Goal: Find specific page/section: Find specific page/section

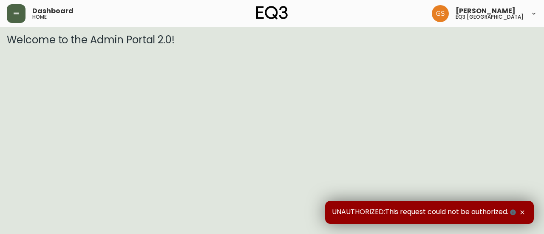
click at [24, 12] on button "button" at bounding box center [16, 13] width 19 height 19
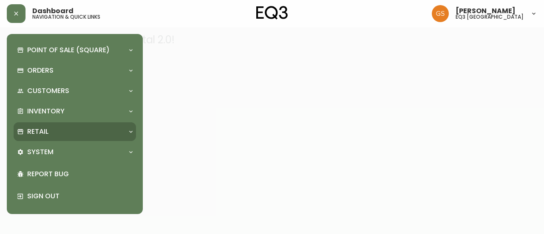
click at [66, 126] on div "Retail" at bounding box center [75, 131] width 122 height 19
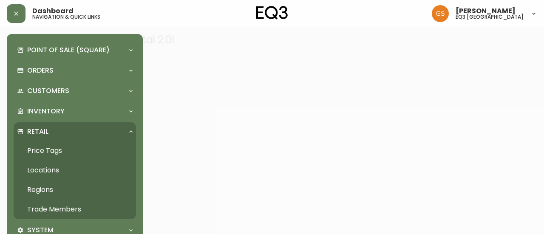
click at [67, 205] on link "Trade Members" at bounding box center [75, 210] width 122 height 20
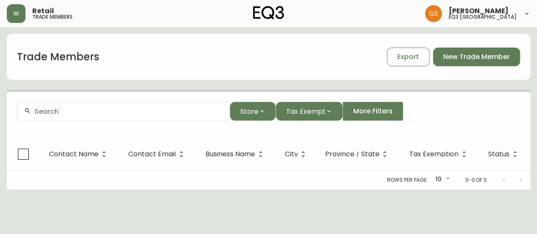
click at [149, 105] on div at bounding box center [123, 111] width 212 height 19
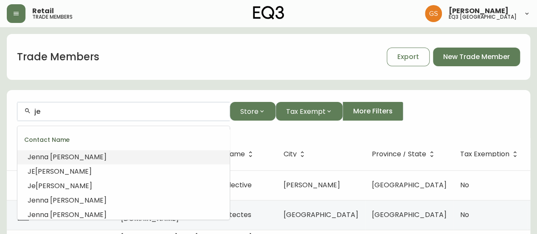
type input "j"
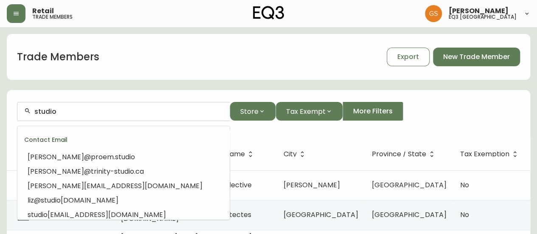
click at [70, 107] on div "studio" at bounding box center [123, 111] width 212 height 19
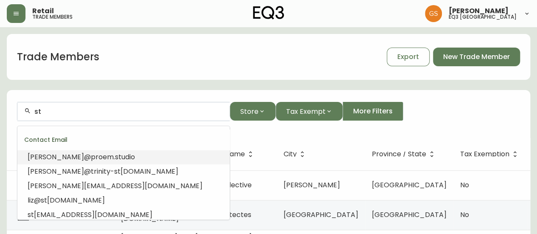
type input "s"
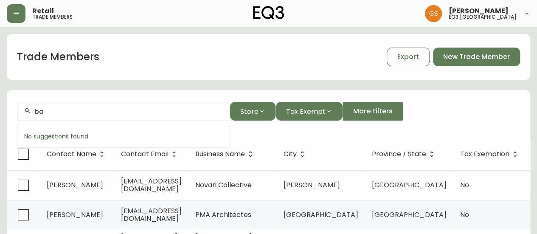
type input "b"
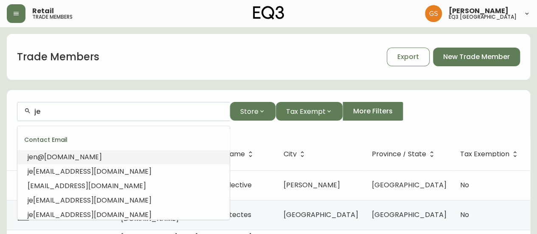
type input "j"
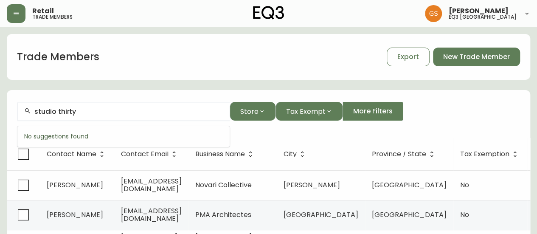
type input "studio thirty"
click at [62, 109] on input "studio thirty" at bounding box center [128, 111] width 189 height 8
click at [100, 112] on input "studio thirty" at bounding box center [128, 111] width 189 height 8
drag, startPoint x: 87, startPoint y: 110, endPoint x: 26, endPoint y: 107, distance: 60.3
click at [26, 107] on div "studio thirty" at bounding box center [123, 111] width 212 height 19
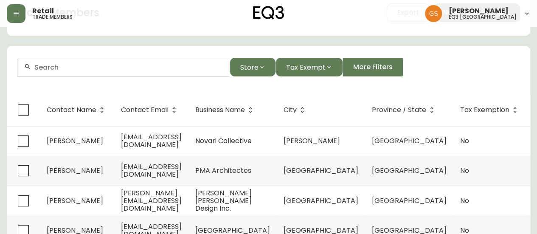
scroll to position [42, 0]
